Goal: Check status: Check status

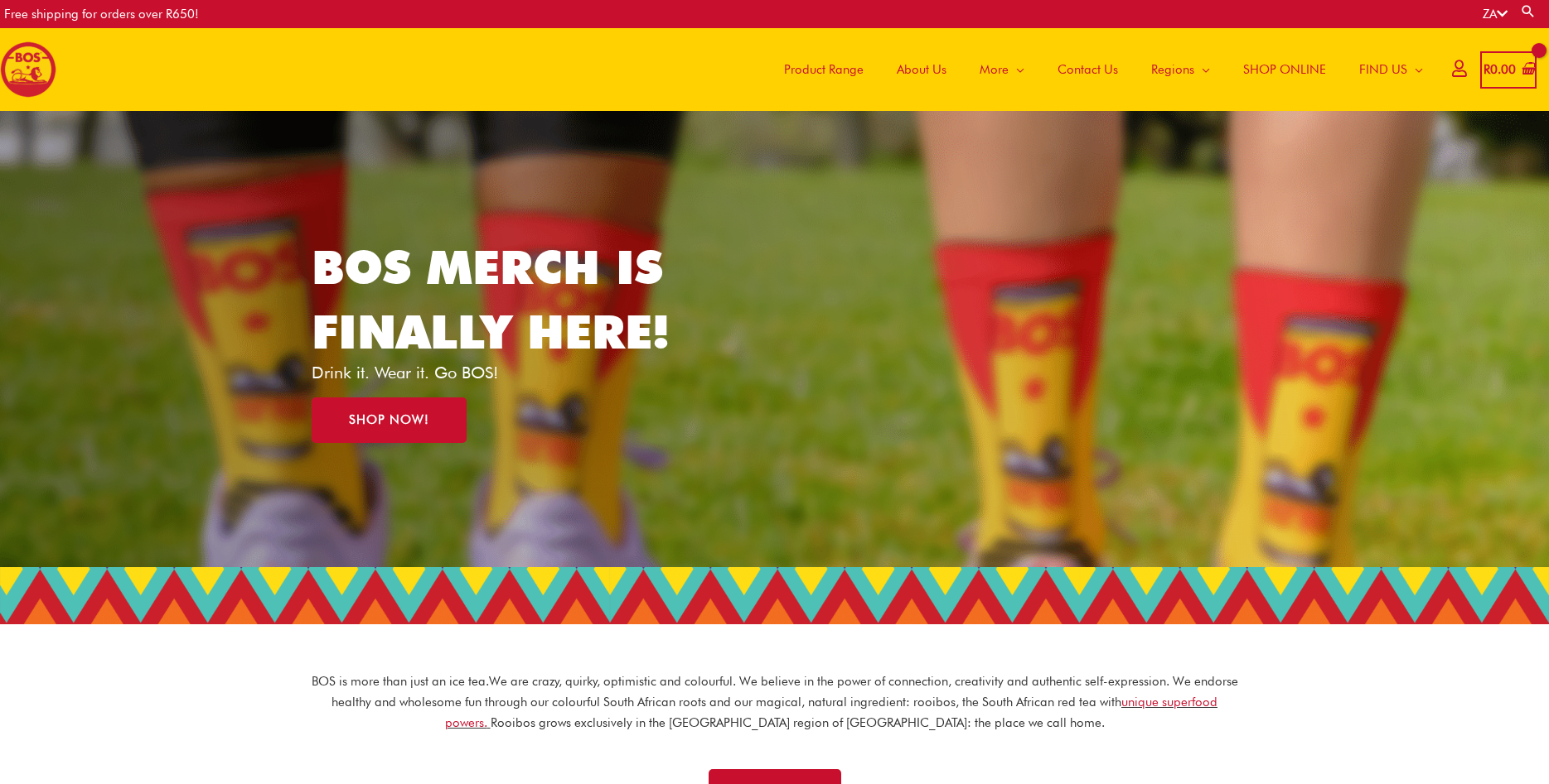
click at [1452, 67] on icon at bounding box center [1459, 68] width 15 height 13
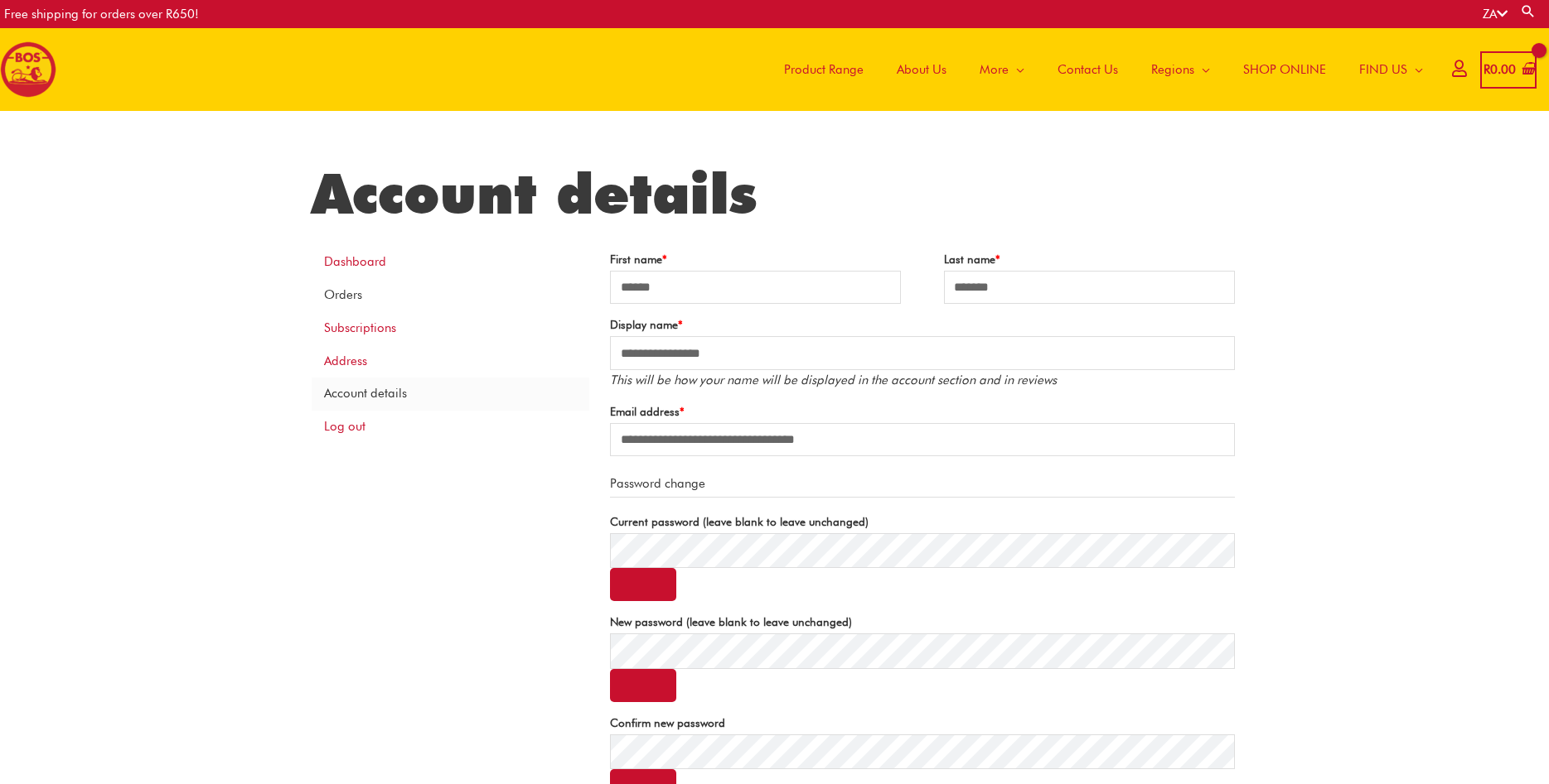
click at [428, 301] on link "Orders" at bounding box center [450, 296] width 278 height 34
click at [371, 299] on link "Orders" at bounding box center [450, 296] width 278 height 34
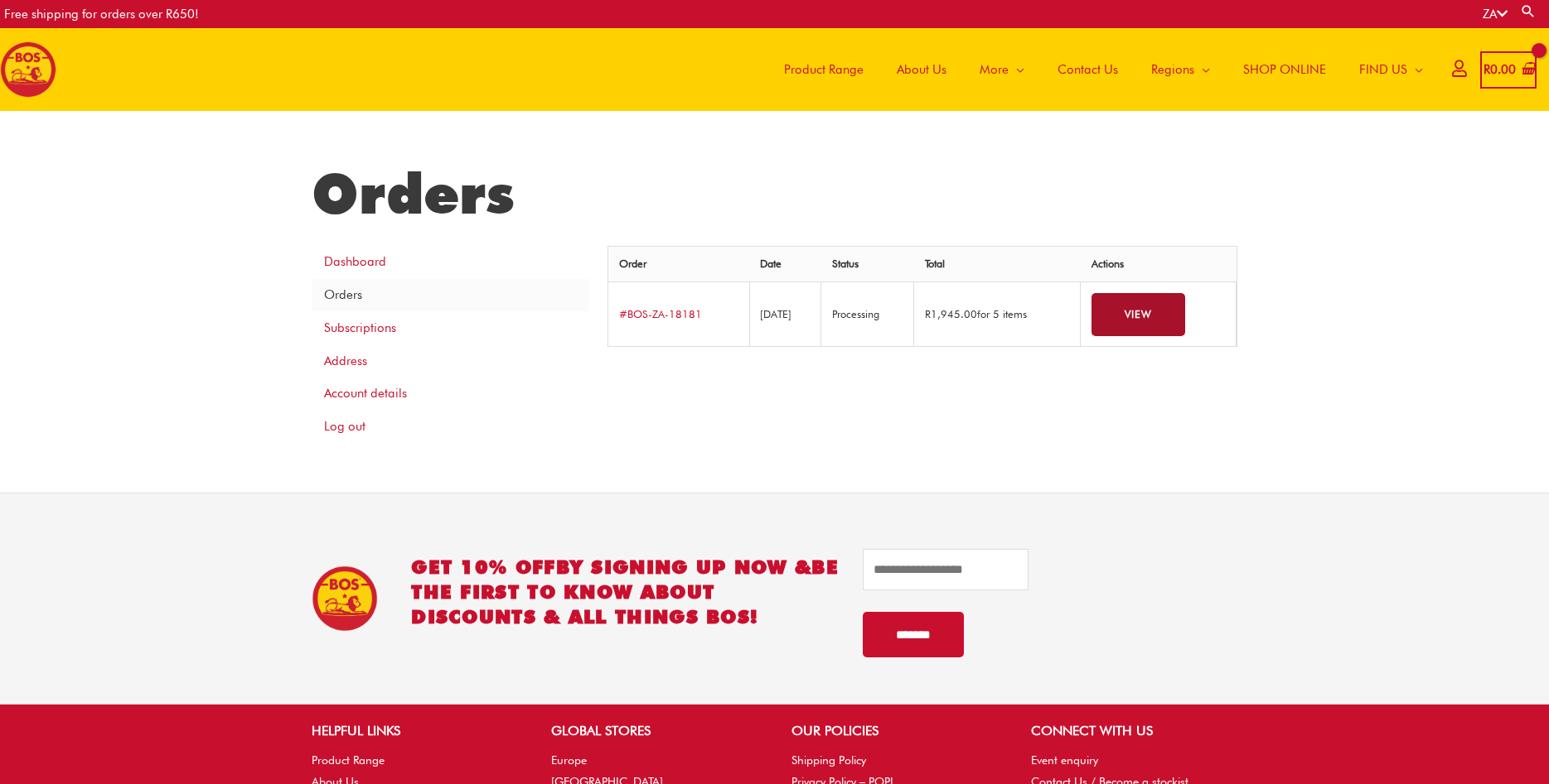
click at [1185, 316] on link "View" at bounding box center [1138, 315] width 94 height 44
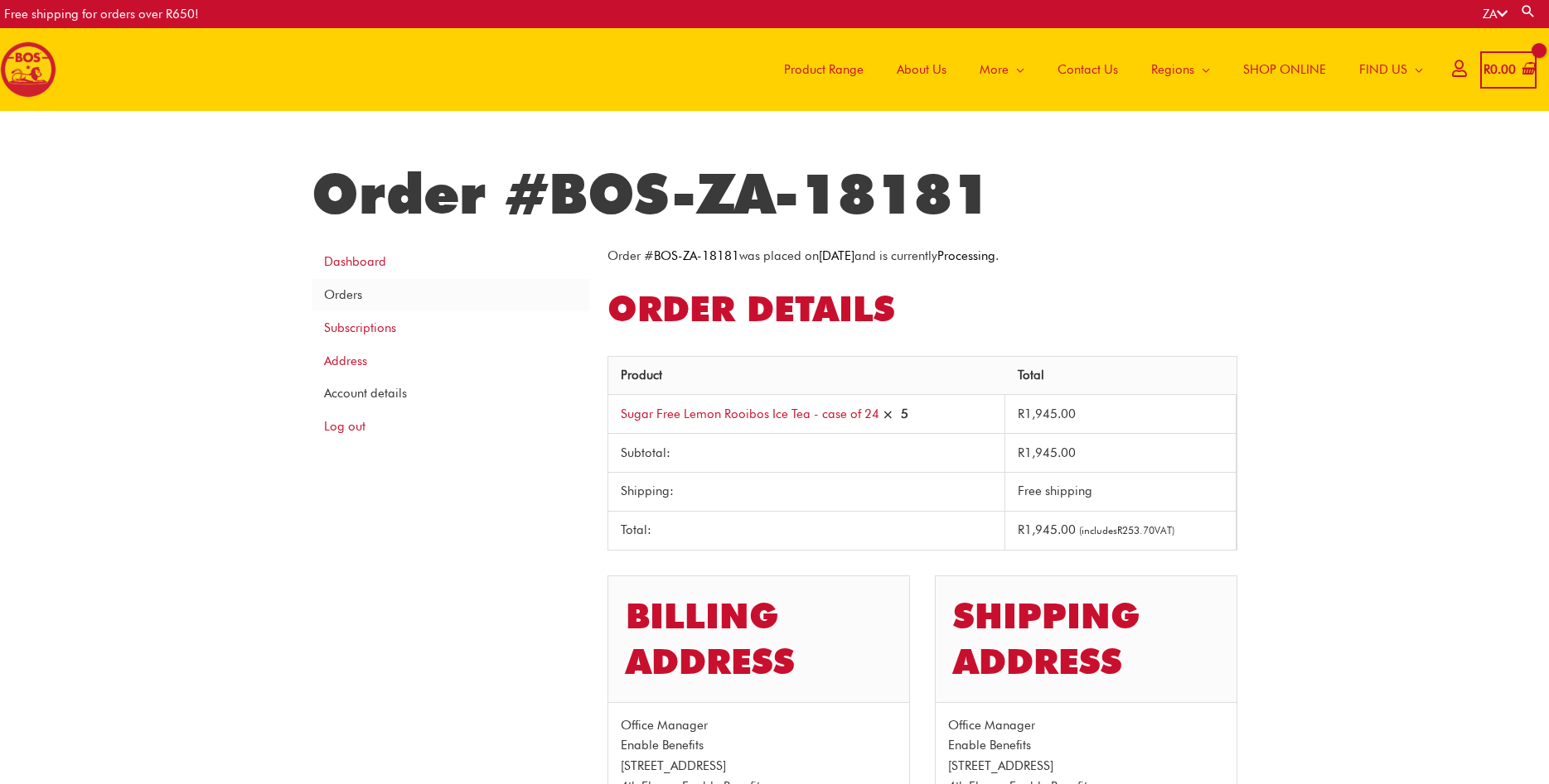
click at [352, 402] on link "Account details" at bounding box center [450, 394] width 278 height 34
